Goal: Task Accomplishment & Management: Manage account settings

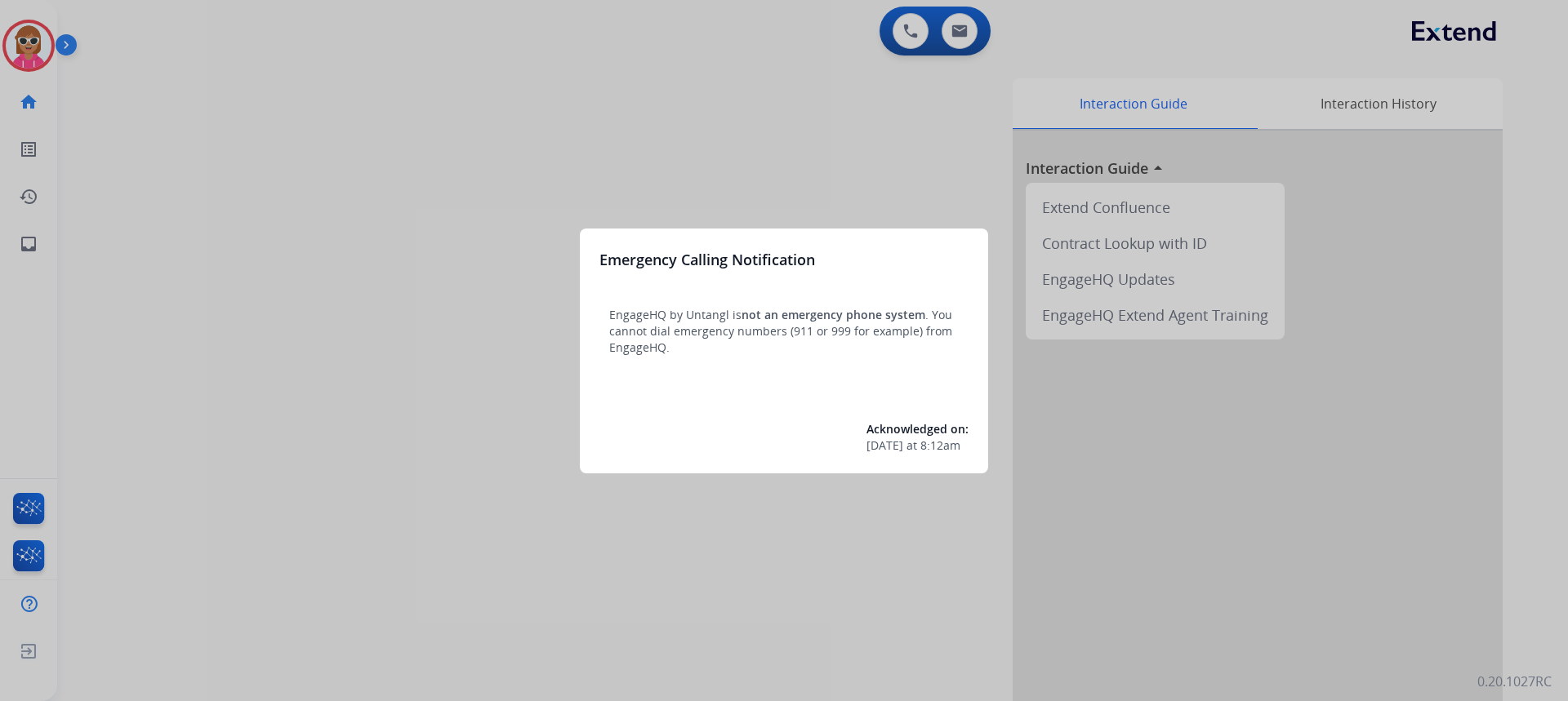
click at [230, 116] on div at bounding box center [784, 350] width 1568 height 701
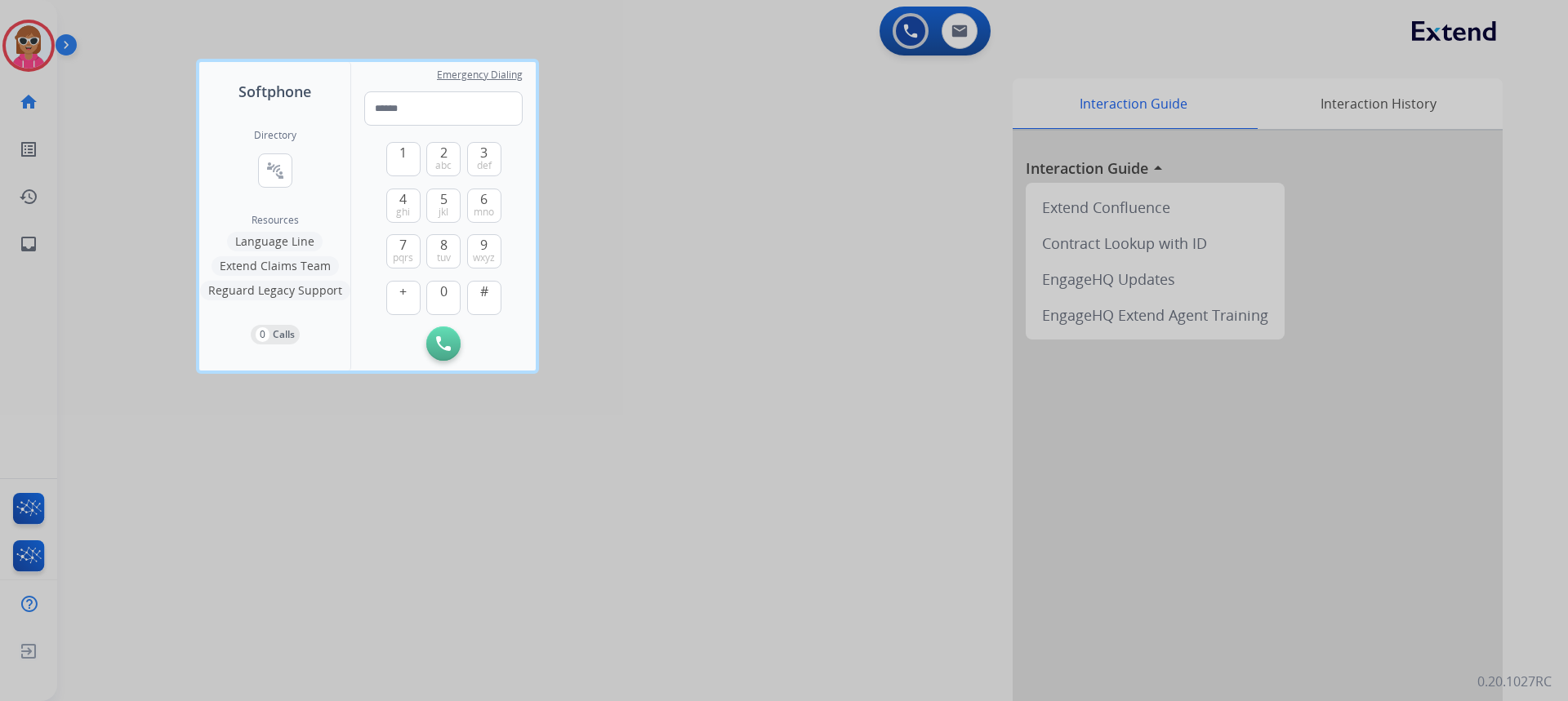
click at [70, 96] on div at bounding box center [784, 350] width 1568 height 701
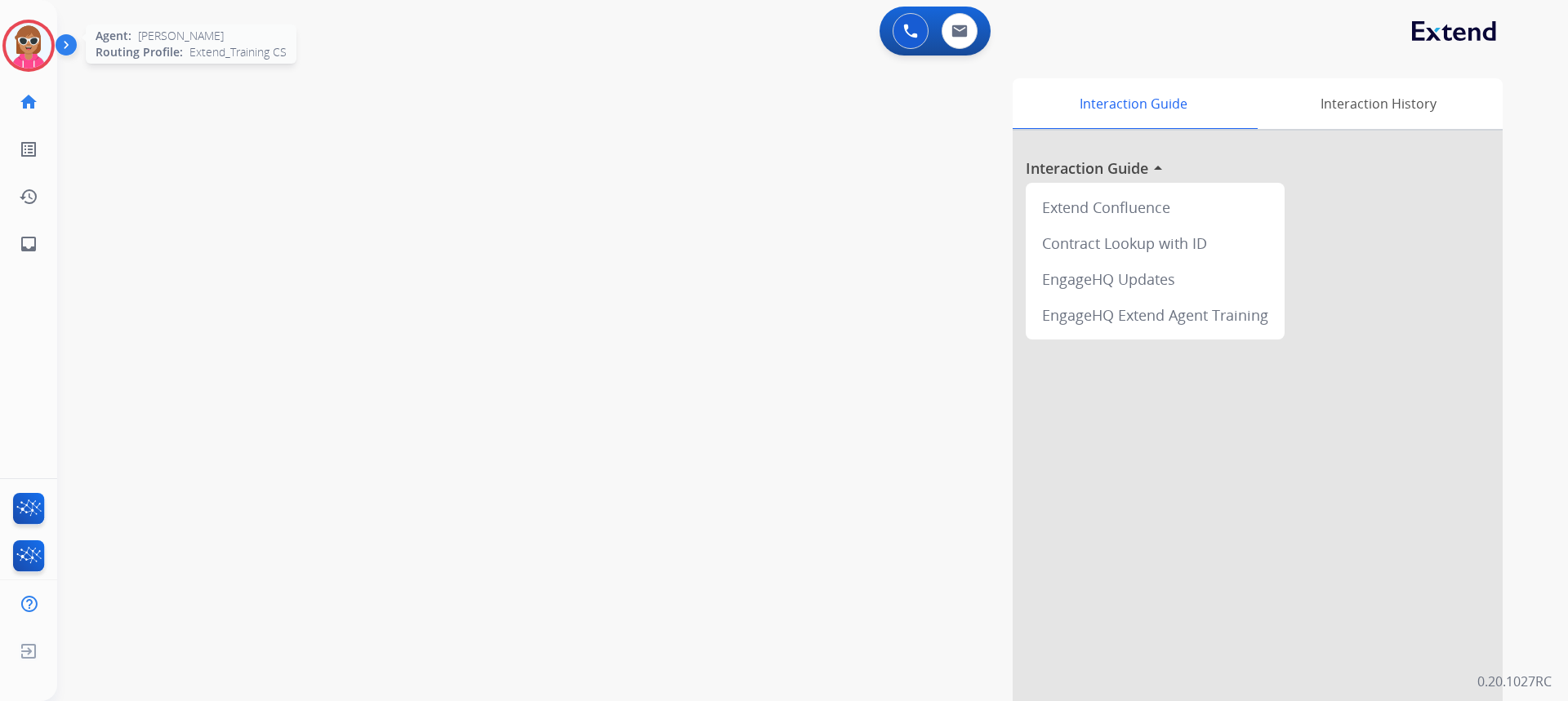
click at [44, 38] on img at bounding box center [28, 45] width 45 height 45
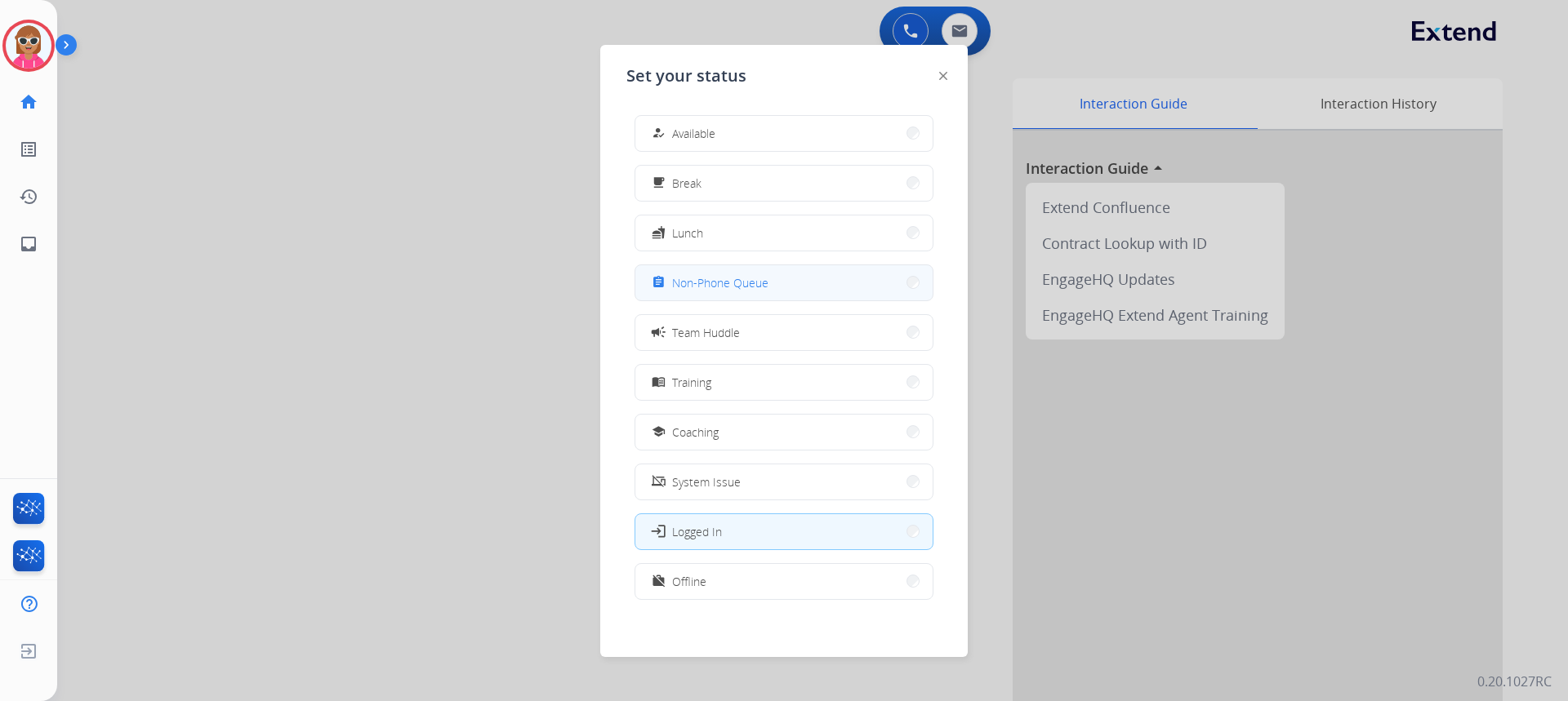
click at [724, 288] on span "Non-Phone Queue" at bounding box center [720, 283] width 96 height 17
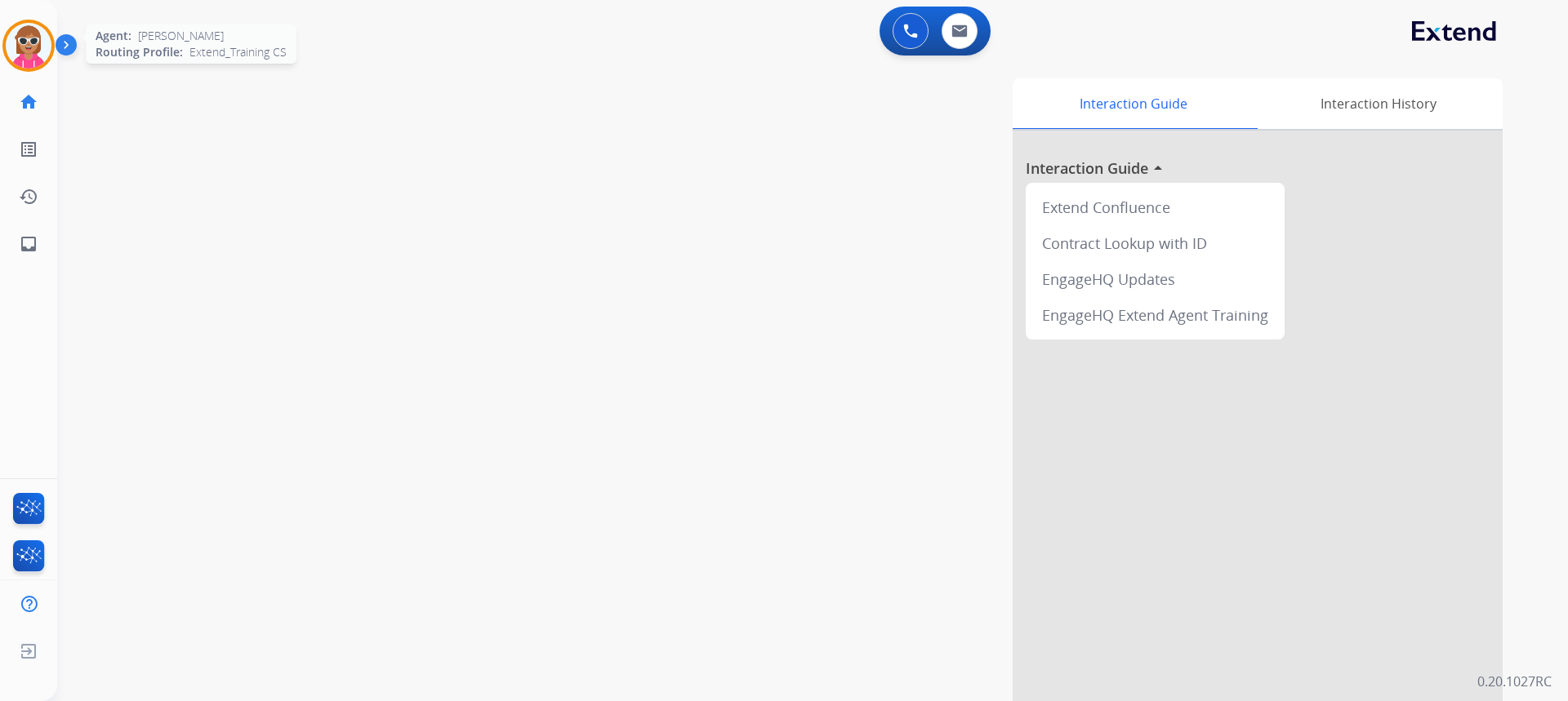
click at [18, 66] on img at bounding box center [28, 45] width 45 height 45
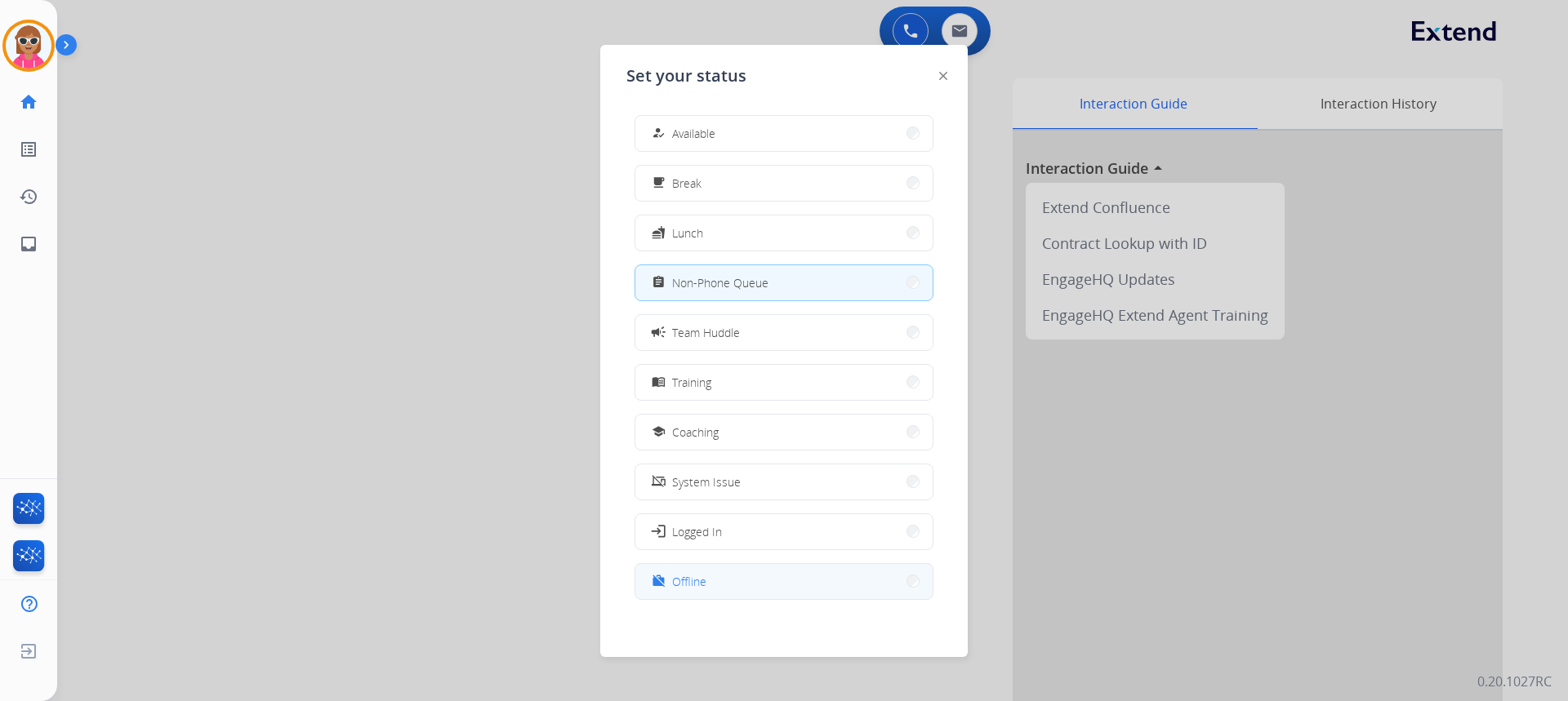
click at [738, 576] on button "work_off Offline" at bounding box center [784, 582] width 297 height 35
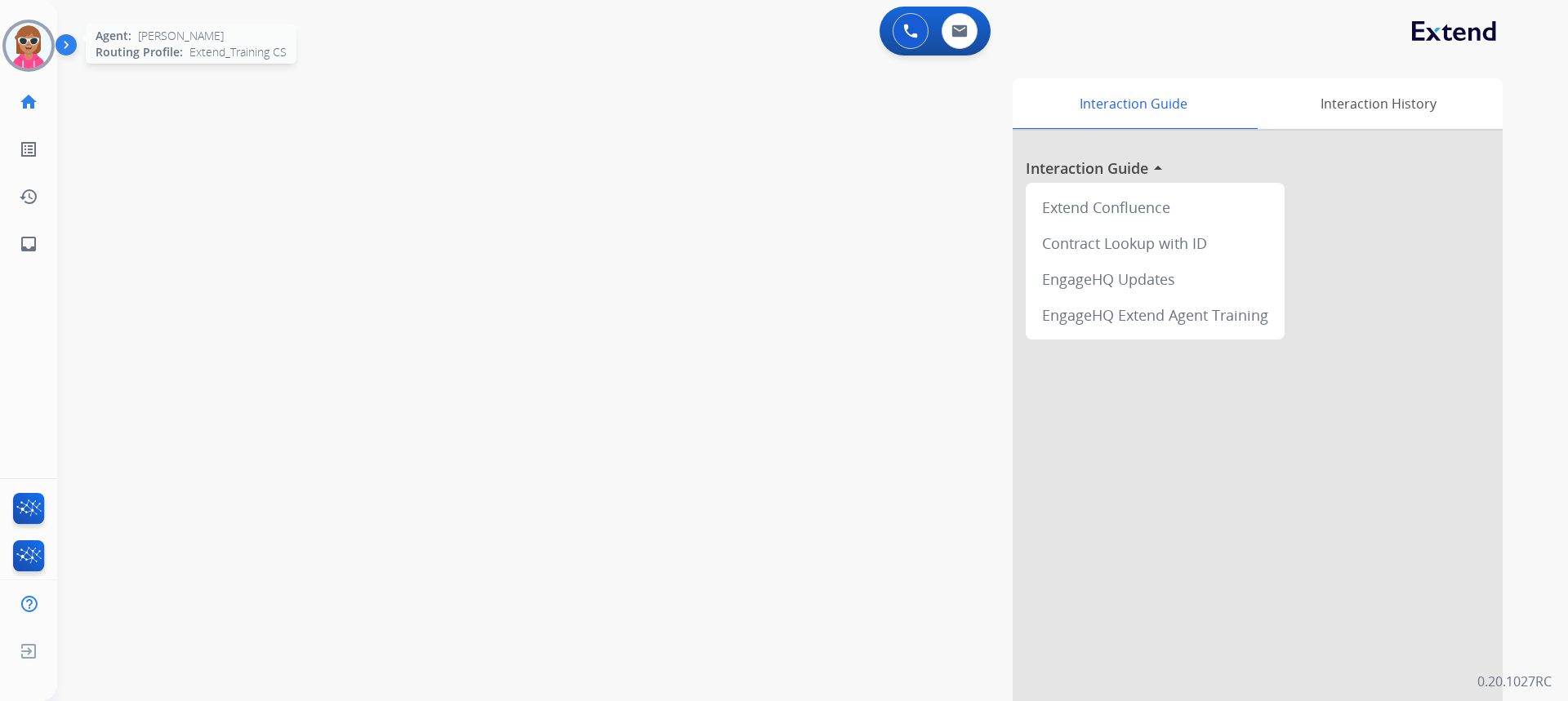
click at [39, 50] on img at bounding box center [28, 45] width 45 height 45
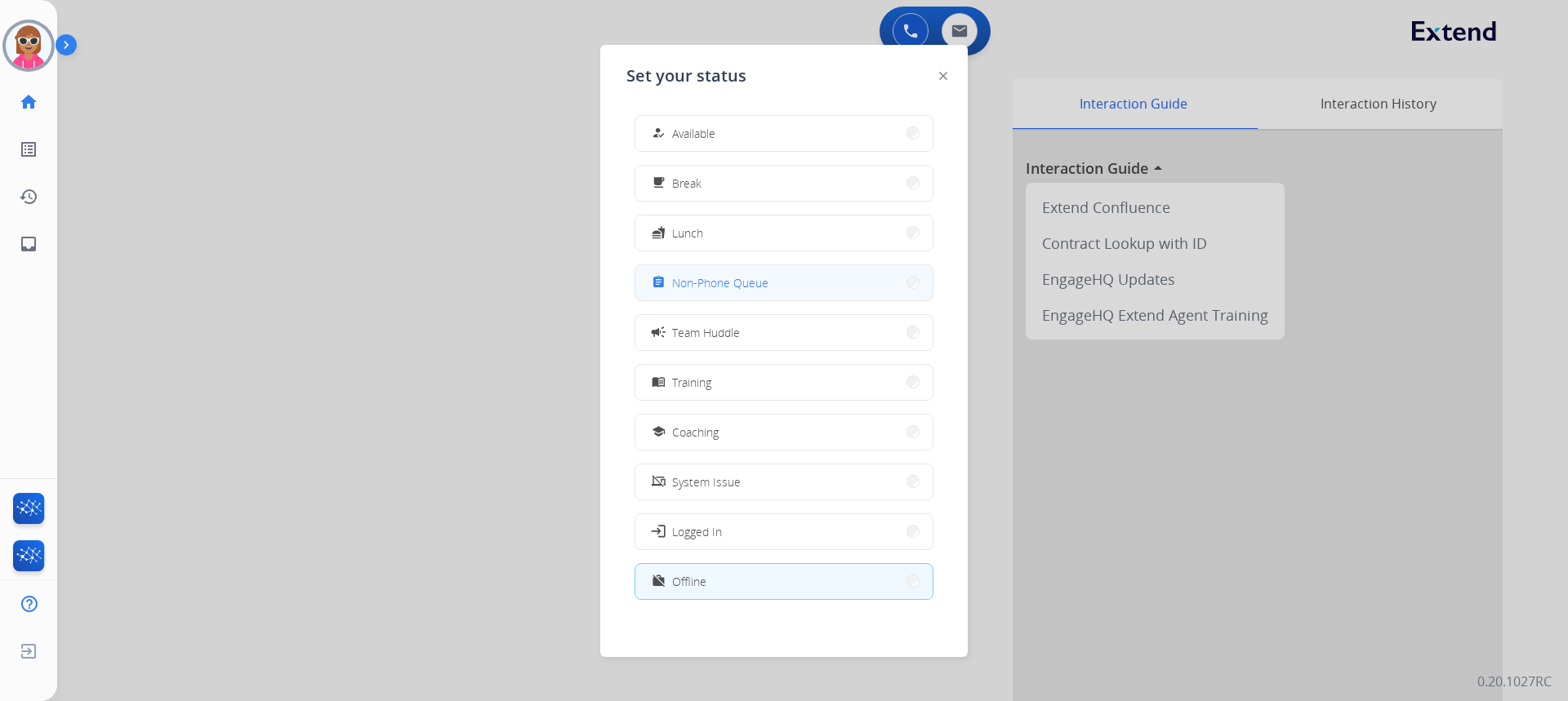
drag, startPoint x: 783, startPoint y: 324, endPoint x: 776, endPoint y: 268, distance: 56.4
click at [776, 268] on div "how_to_reg Available free_breakfast Break fastfood Lunch assignment Non-Phone Q…" at bounding box center [784, 359] width 316 height 515
click at [776, 268] on button "assignment Non-Phone Queue" at bounding box center [784, 283] width 297 height 35
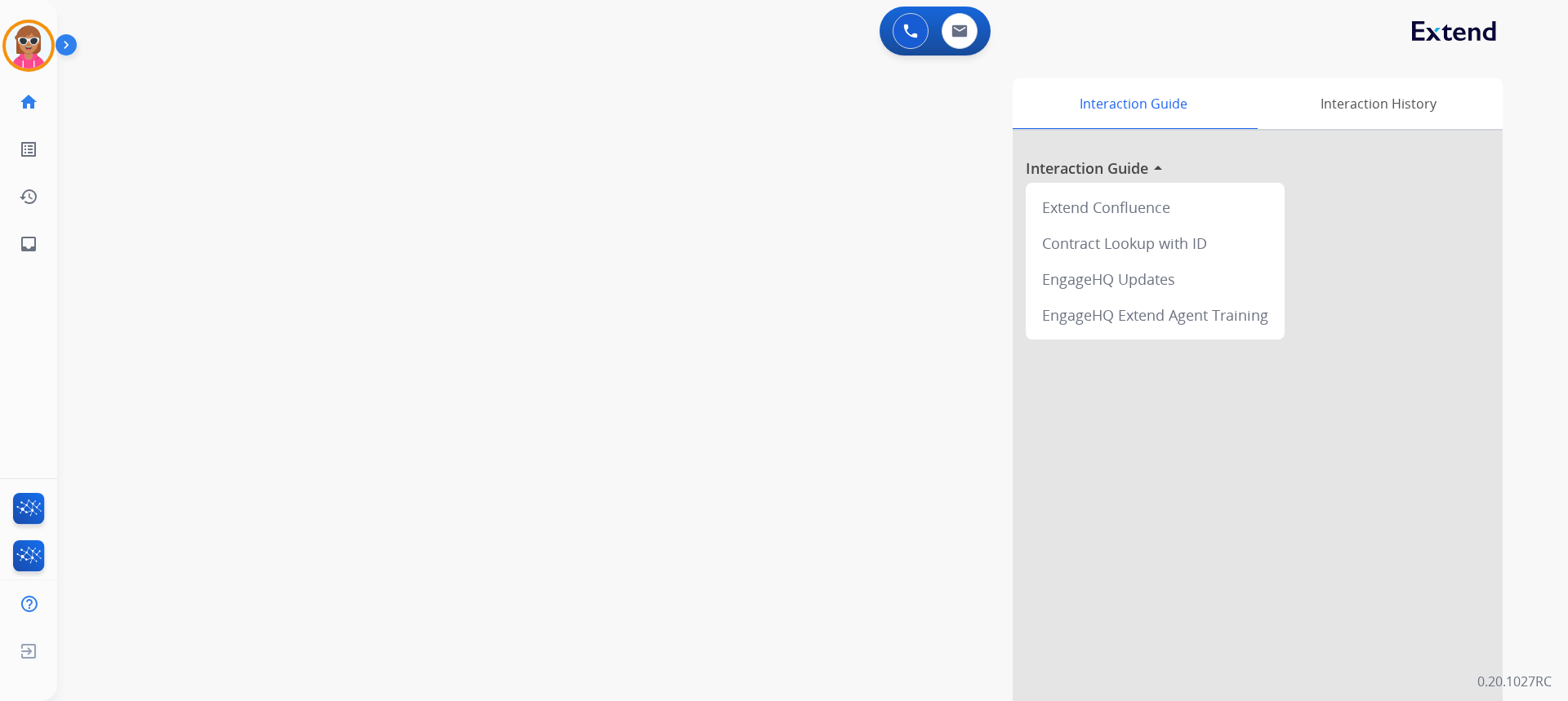
click at [278, 105] on div "swap_horiz Break voice bridge close_fullscreen Connect 3-Way Call merge_type Se…" at bounding box center [793, 399] width 1472 height 681
click at [50, 51] on img at bounding box center [28, 45] width 45 height 45
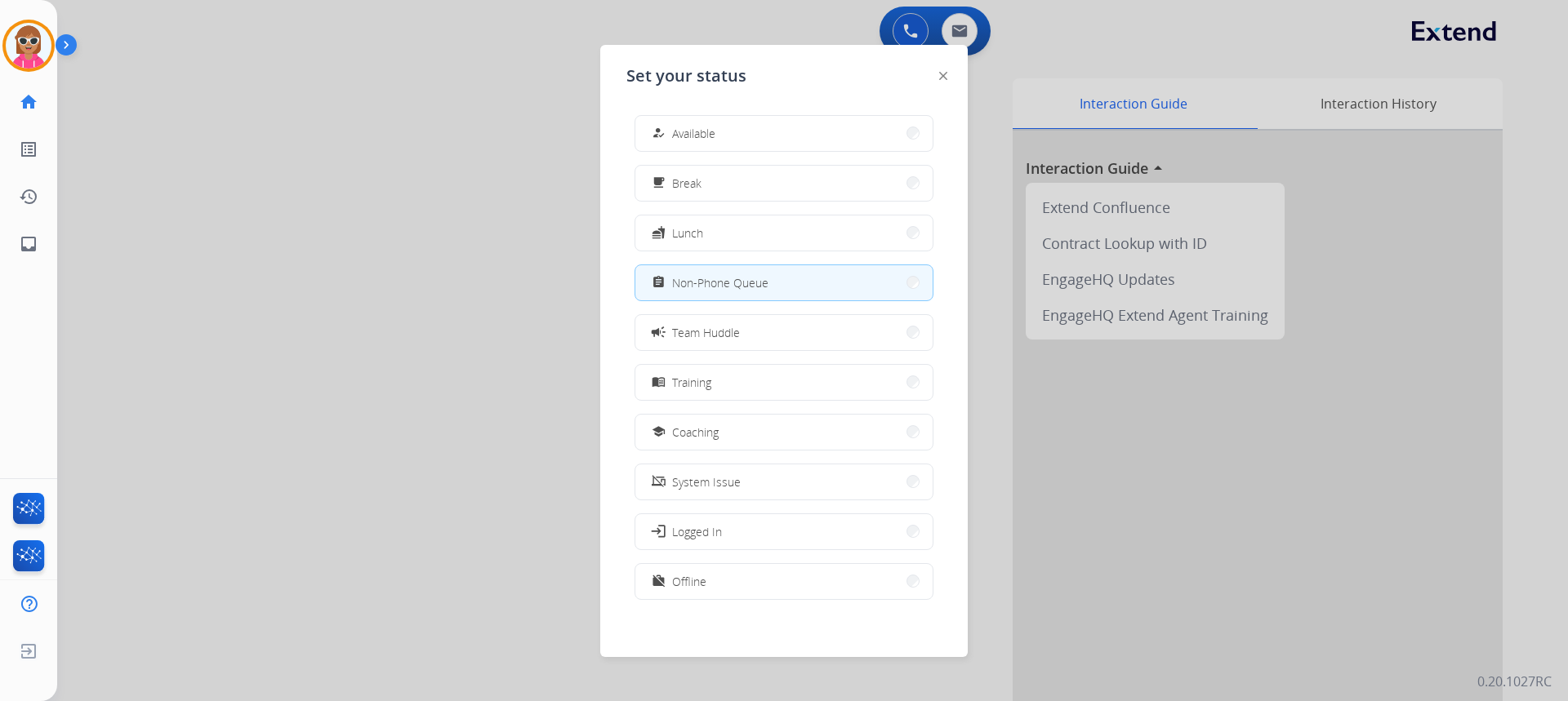
click at [302, 196] on div at bounding box center [784, 350] width 1568 height 701
